Goal: Use online tool/utility: Utilize a website feature to perform a specific function

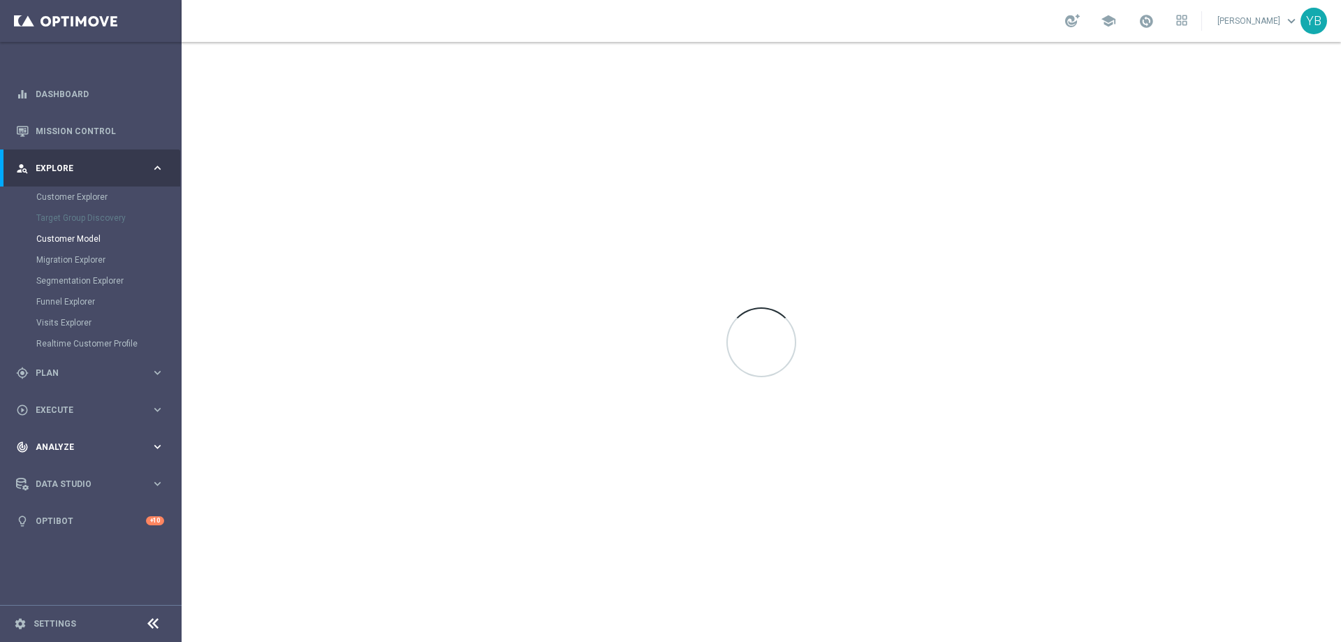
click at [156, 447] on icon "keyboard_arrow_right" at bounding box center [157, 446] width 13 height 13
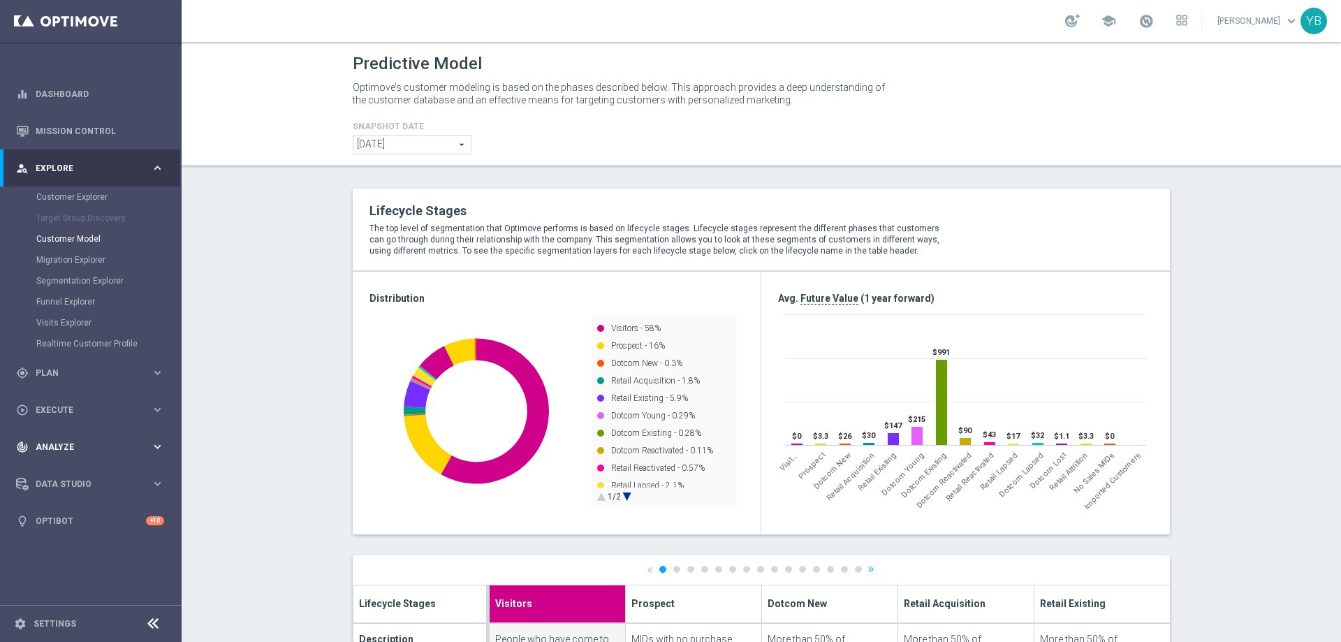
click at [153, 446] on icon "keyboard_arrow_right" at bounding box center [157, 446] width 13 height 13
click at [153, 413] on icon "keyboard_arrow_right" at bounding box center [157, 412] width 13 height 13
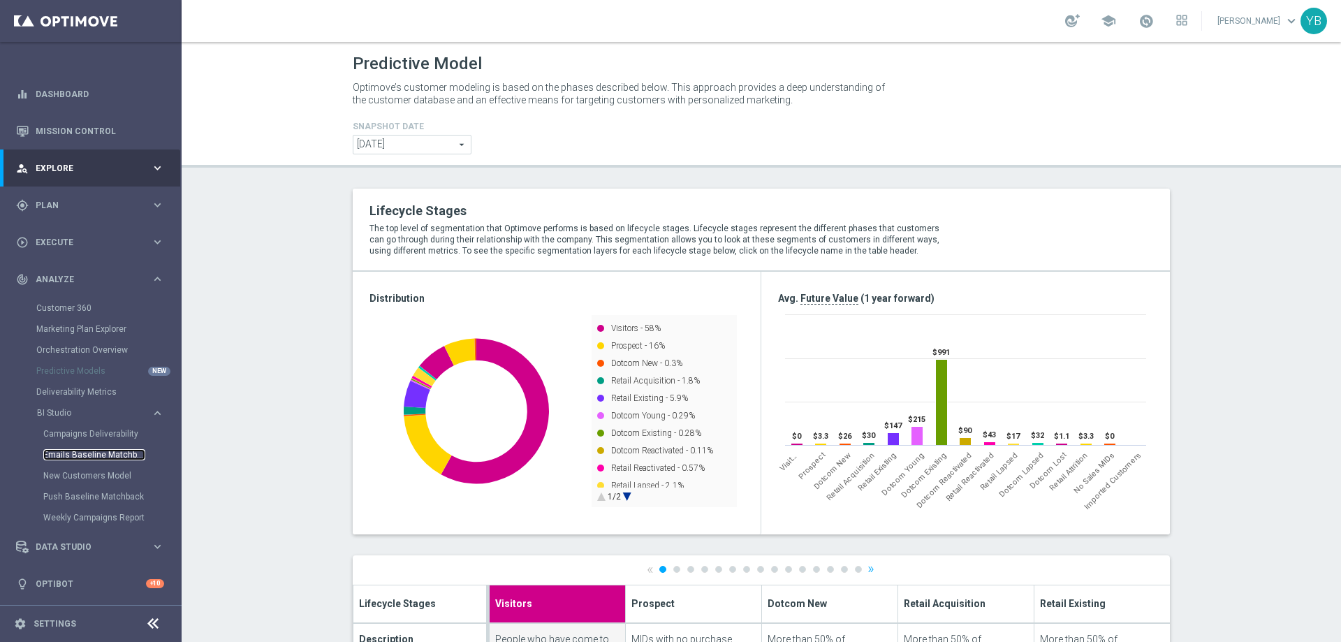
click at [110, 450] on link "Emails Baseline Matchback" at bounding box center [94, 454] width 102 height 11
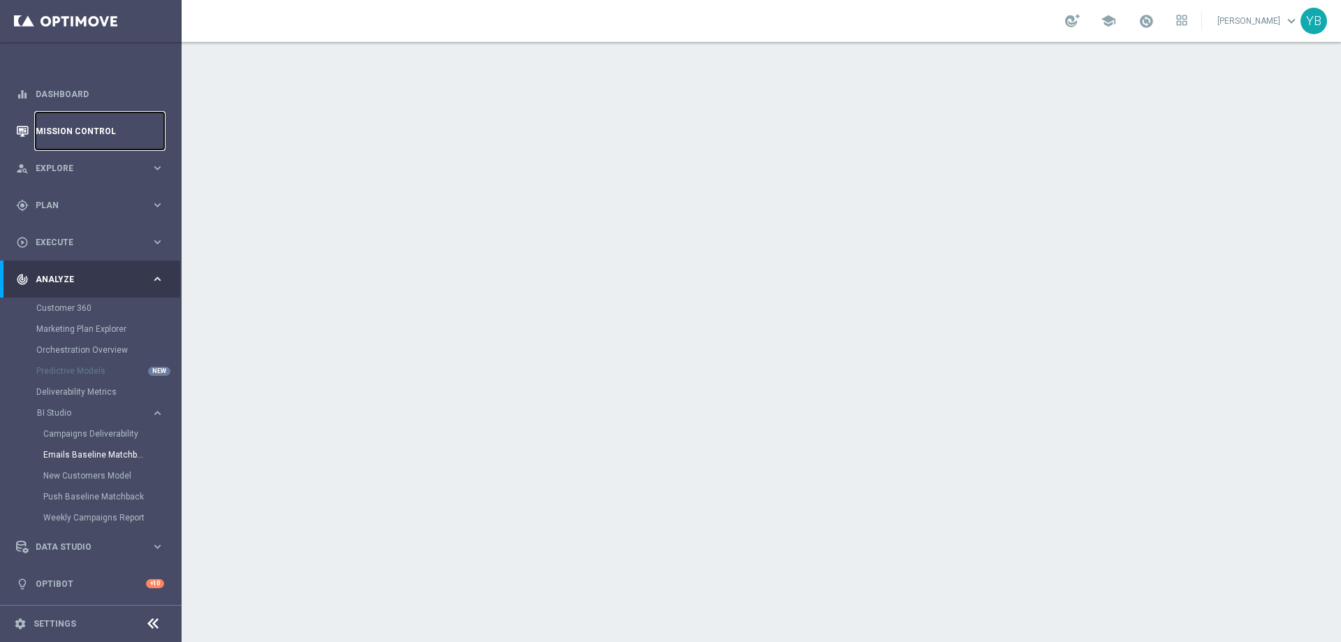
click at [107, 129] on link "Mission Control" at bounding box center [100, 130] width 129 height 37
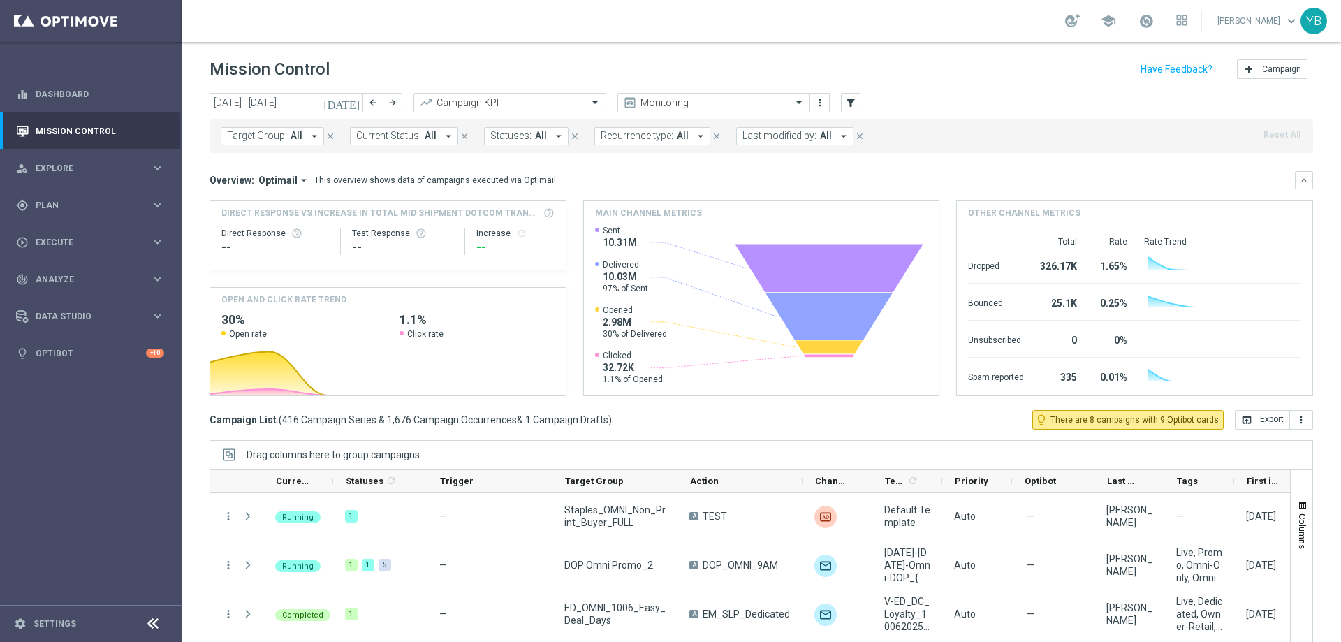
click at [354, 104] on icon "[DATE]" at bounding box center [342, 102] width 38 height 13
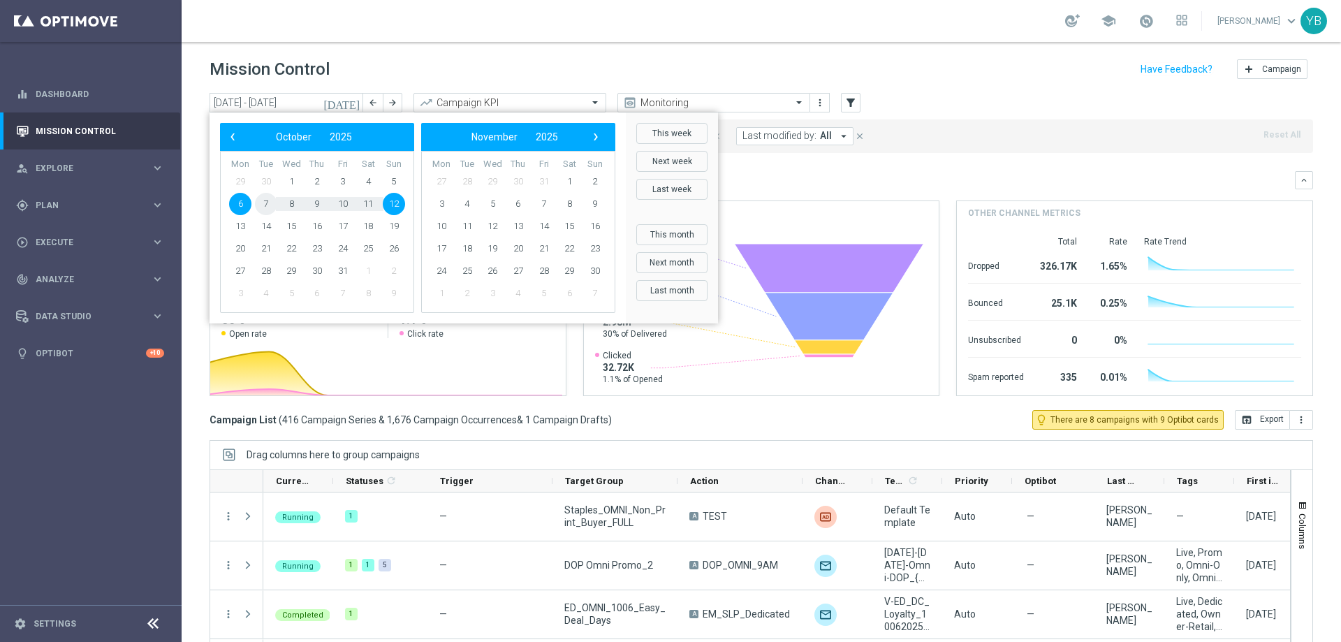
click at [272, 203] on span "7" at bounding box center [266, 204] width 22 height 22
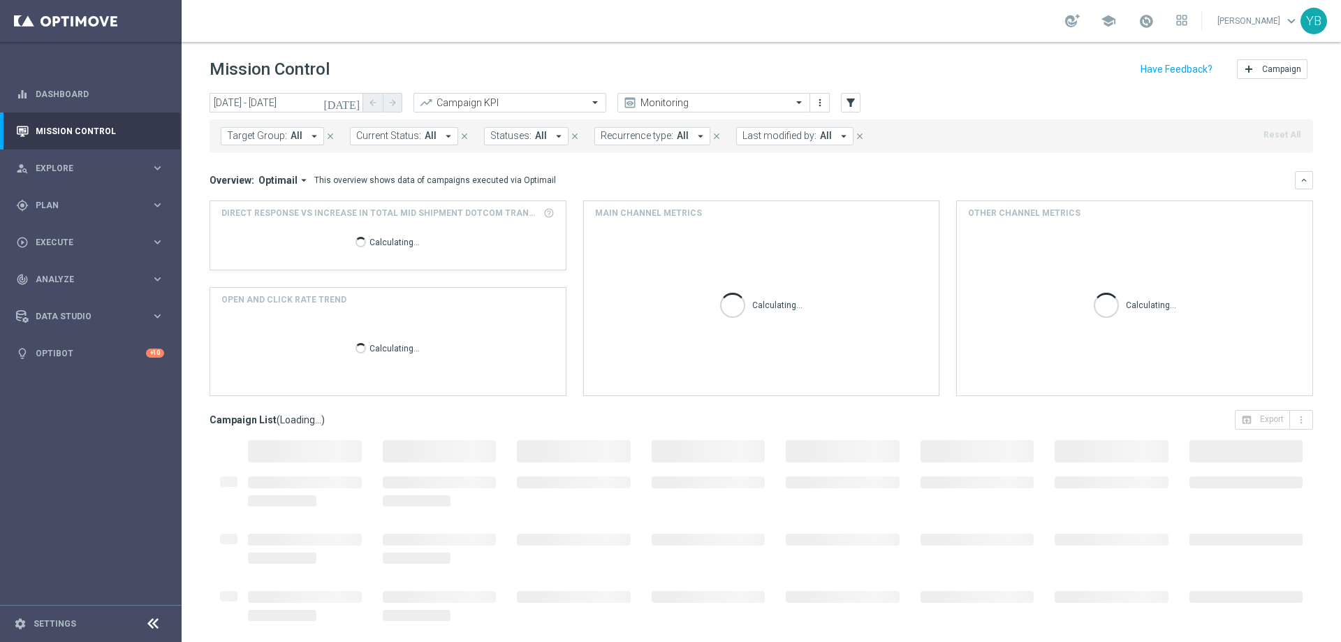
type input "[DATE] - [DATE]"
click at [302, 177] on icon "arrow_drop_down" at bounding box center [304, 180] width 13 height 13
click at [254, 202] on div "Analysis" at bounding box center [254, 202] width 34 height 13
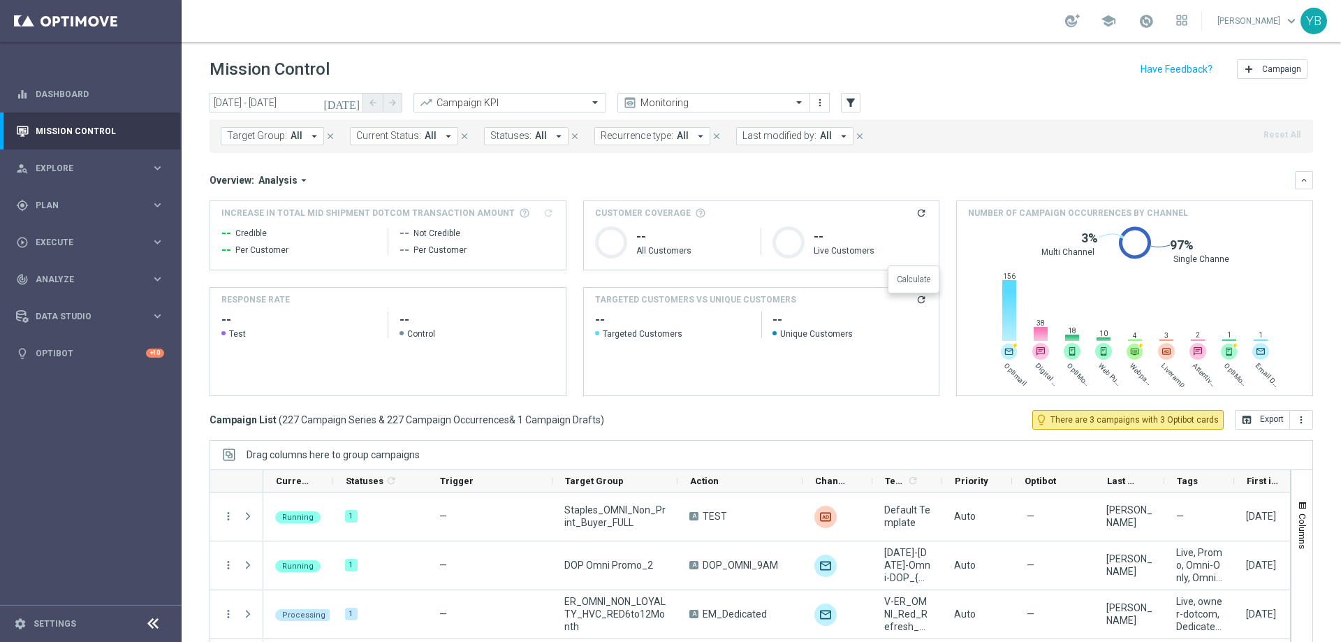
click at [916, 299] on icon "refresh" at bounding box center [921, 299] width 11 height 11
